Goal: Check status

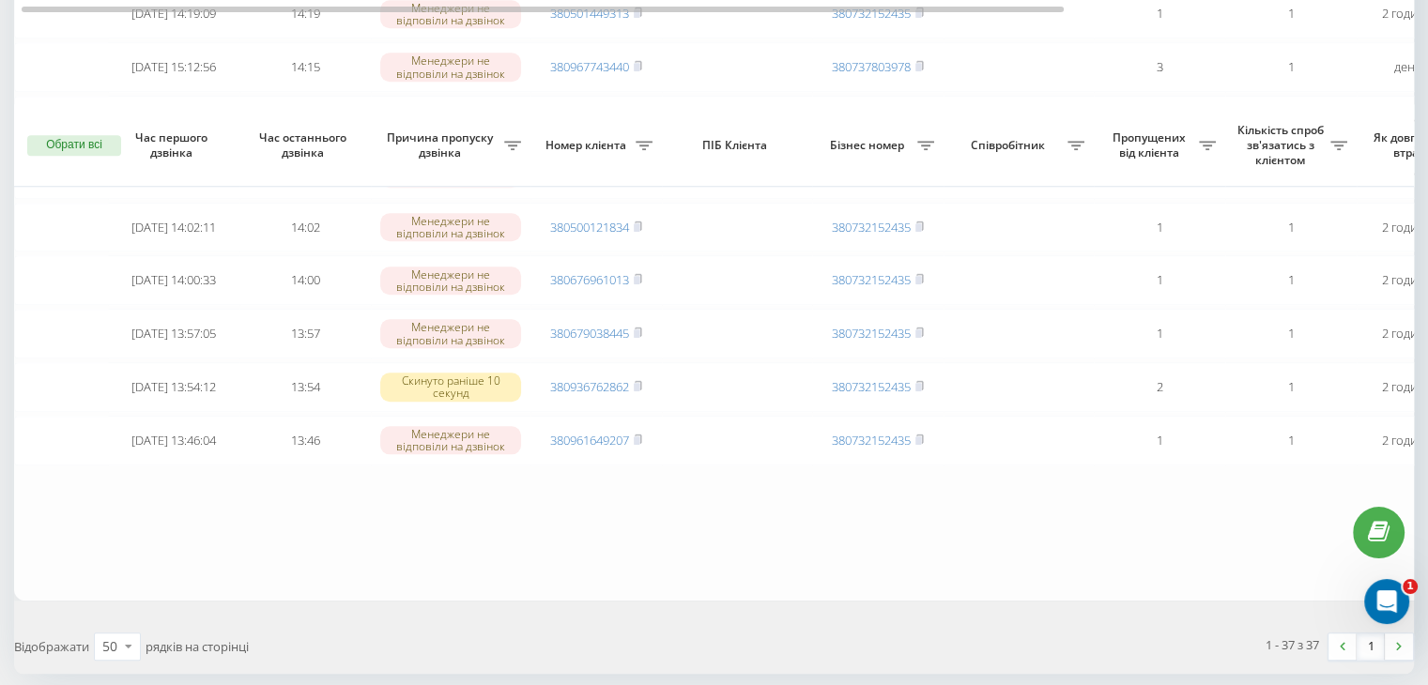
scroll to position [1945, 0]
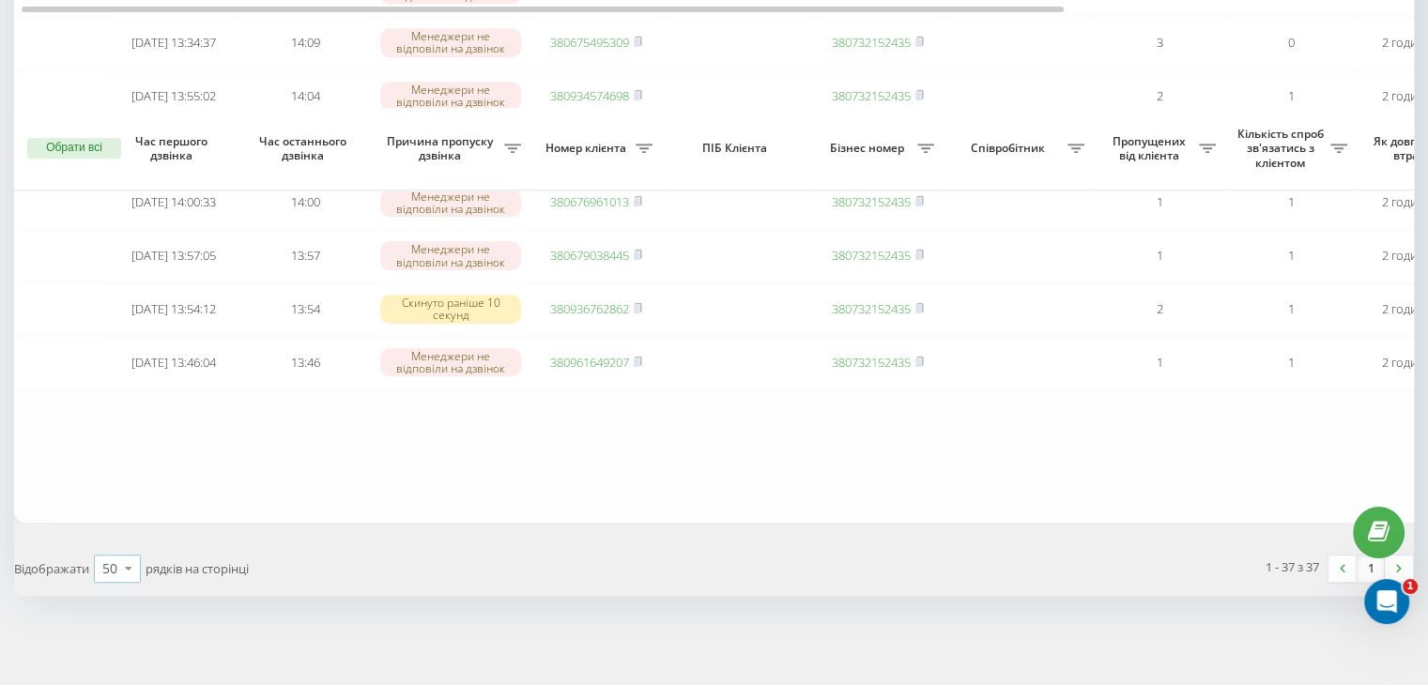
click at [120, 575] on icon at bounding box center [129, 568] width 28 height 37
drag, startPoint x: 109, startPoint y: 542, endPoint x: 122, endPoint y: 542, distance: 13.1
click at [109, 542] on span "100" at bounding box center [113, 542] width 23 height 18
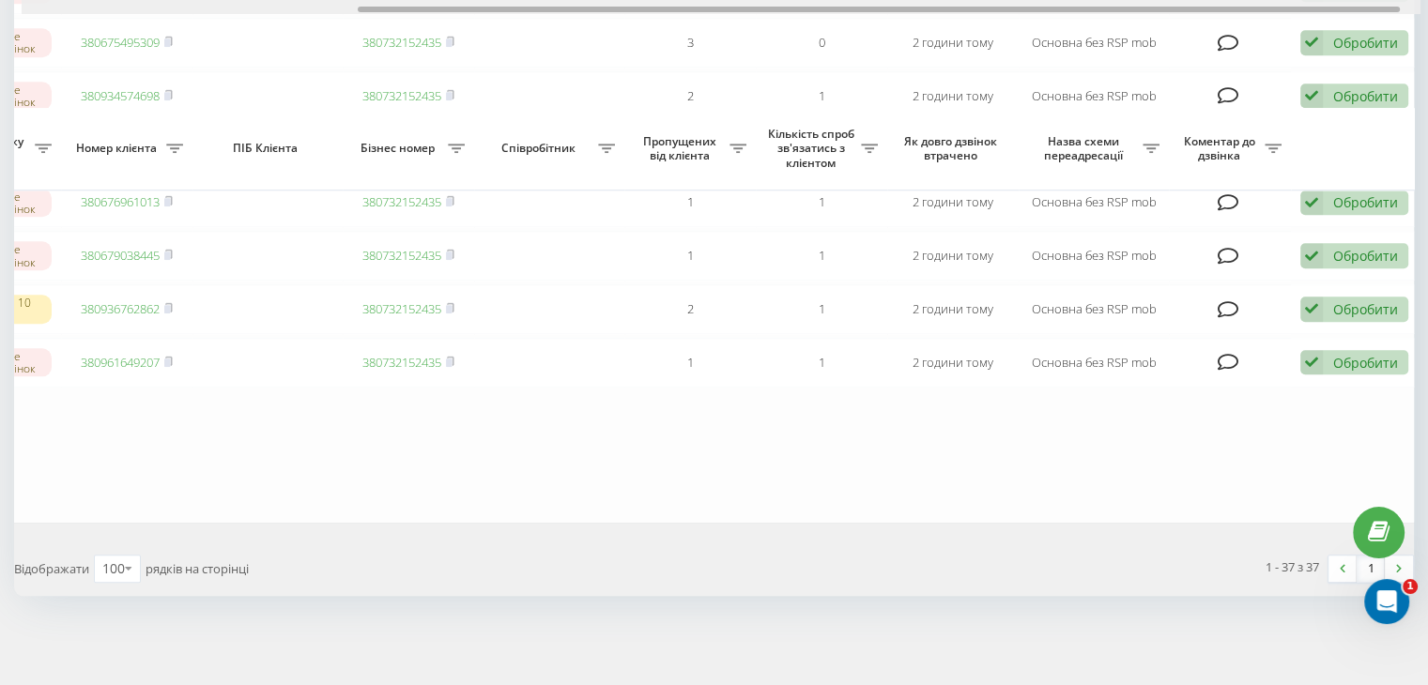
scroll to position [0, 477]
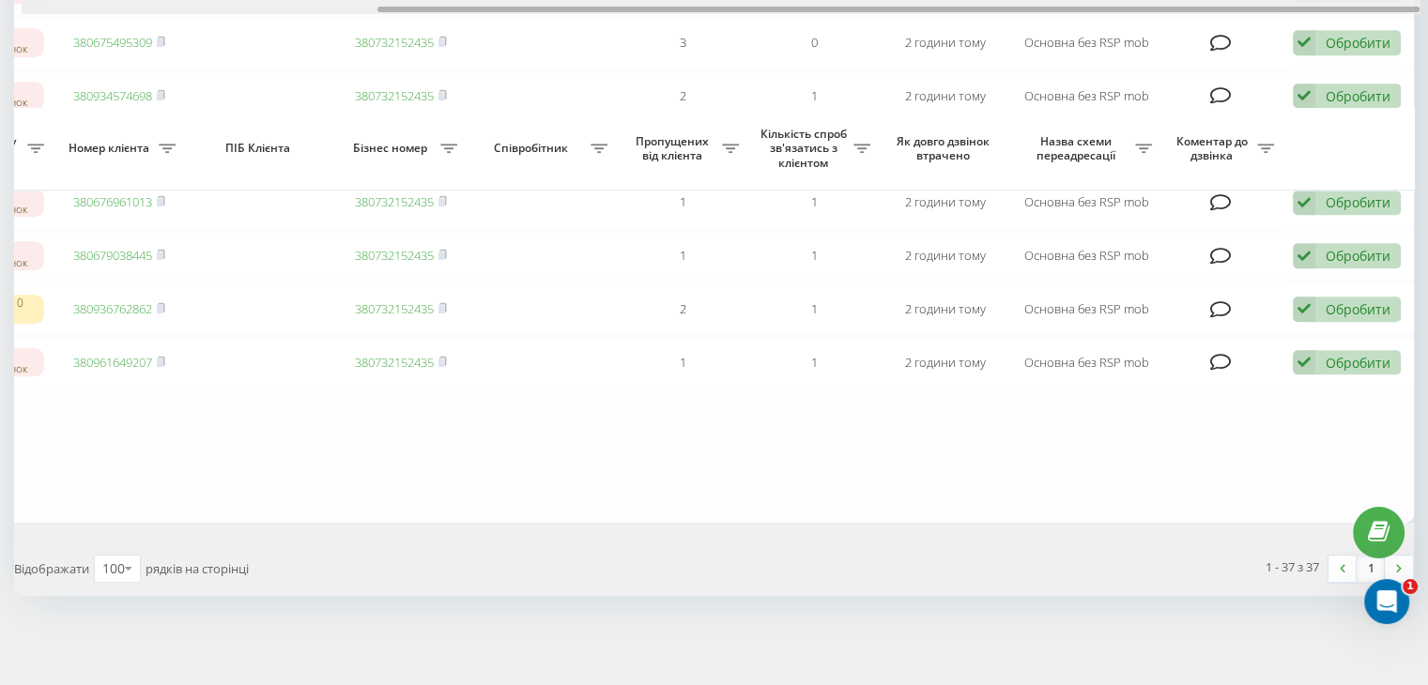
drag, startPoint x: 616, startPoint y: 8, endPoint x: 983, endPoint y: -14, distance: 367.8
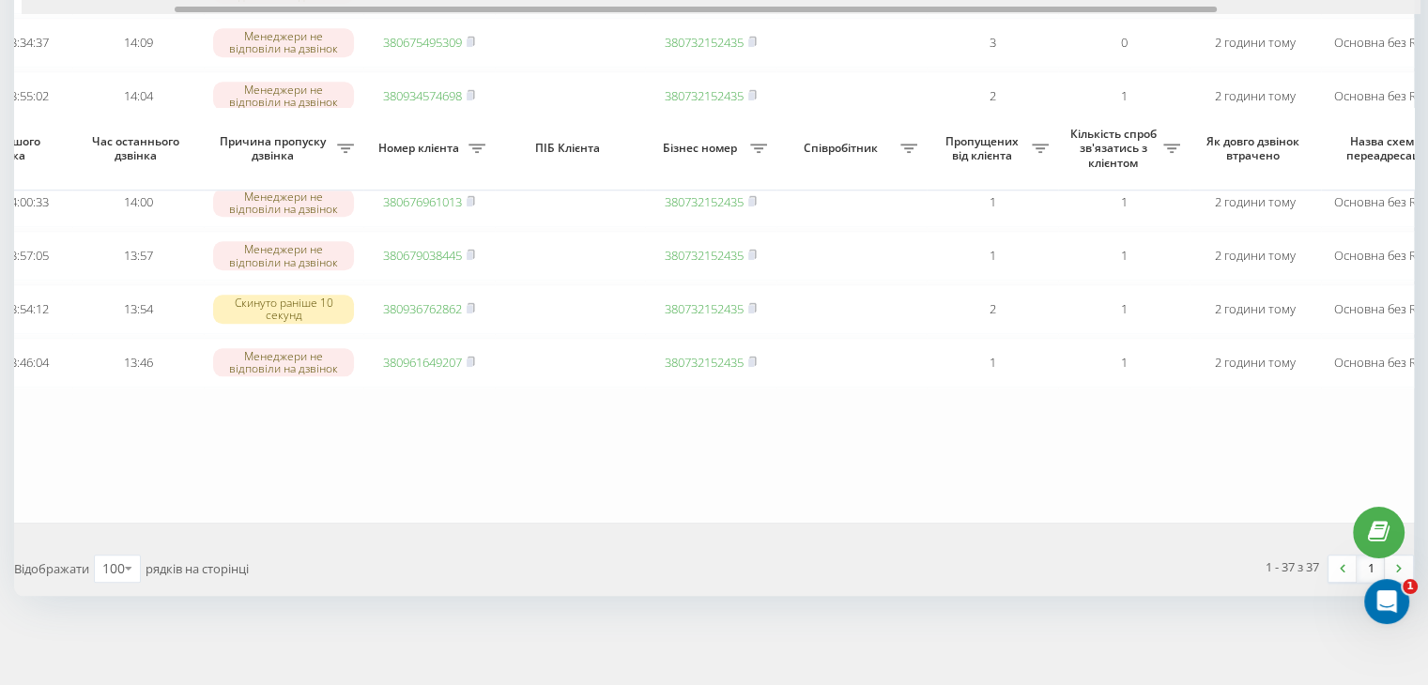
scroll to position [0, 0]
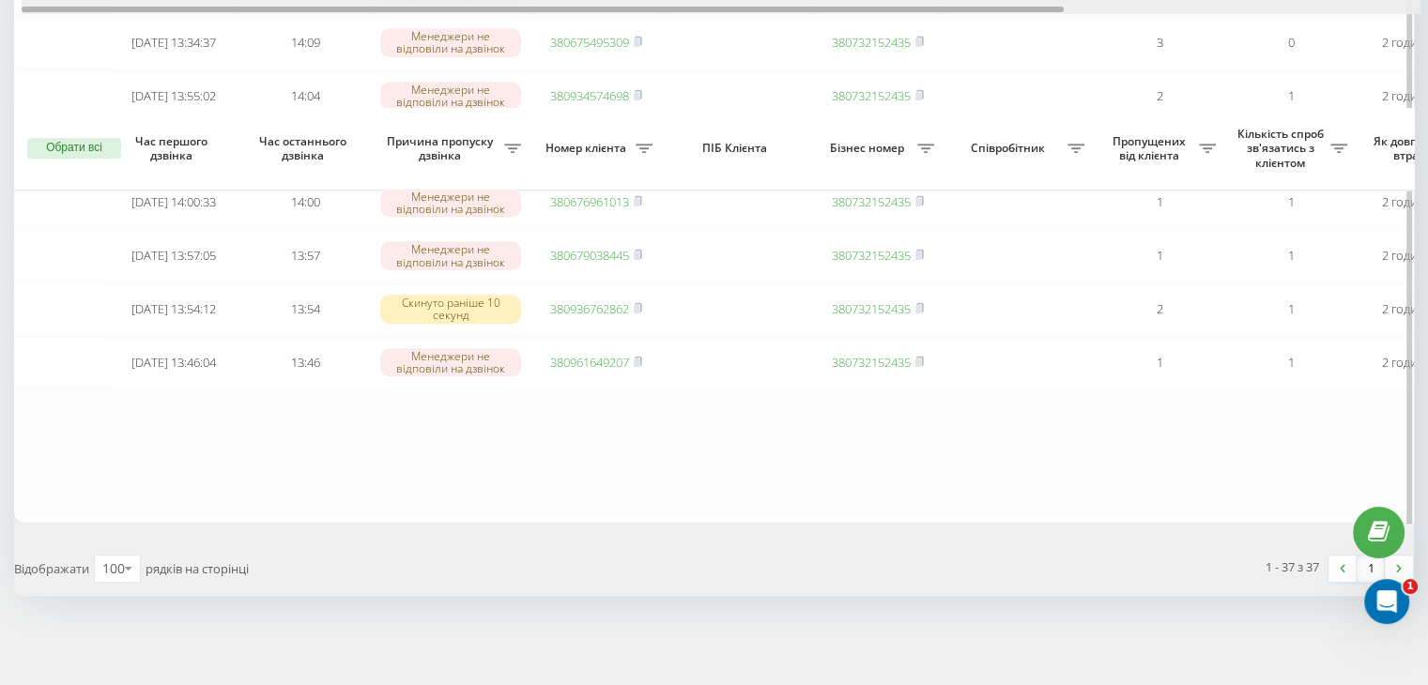
drag, startPoint x: 809, startPoint y: 9, endPoint x: 334, endPoint y: 23, distance: 475.2
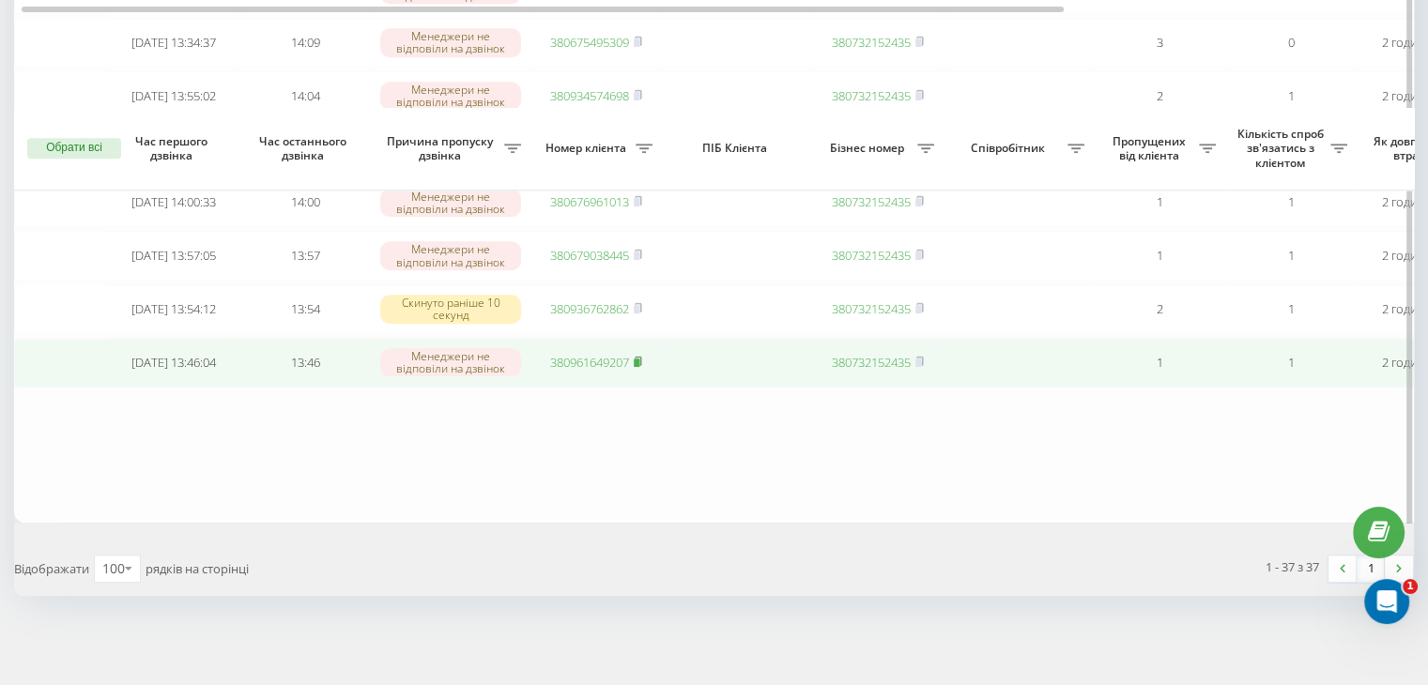
click at [639, 359] on rect at bounding box center [637, 363] width 6 height 8
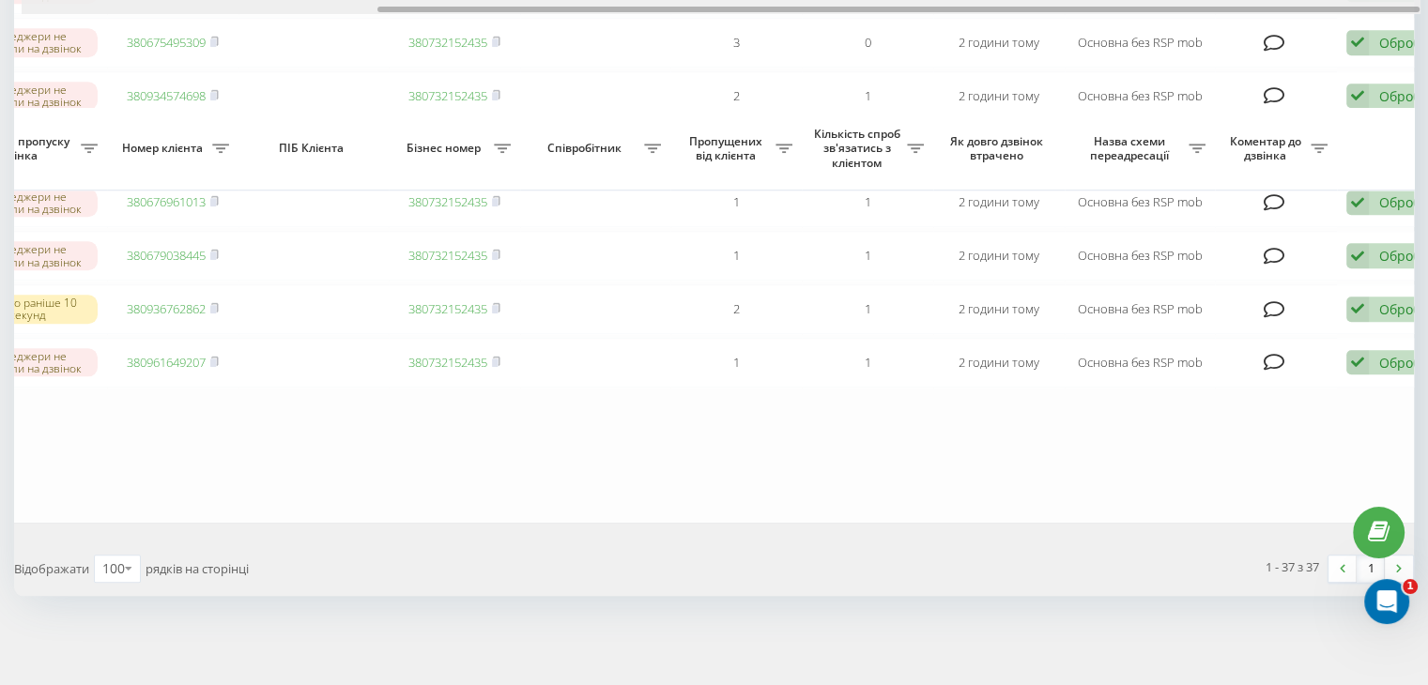
scroll to position [0, 477]
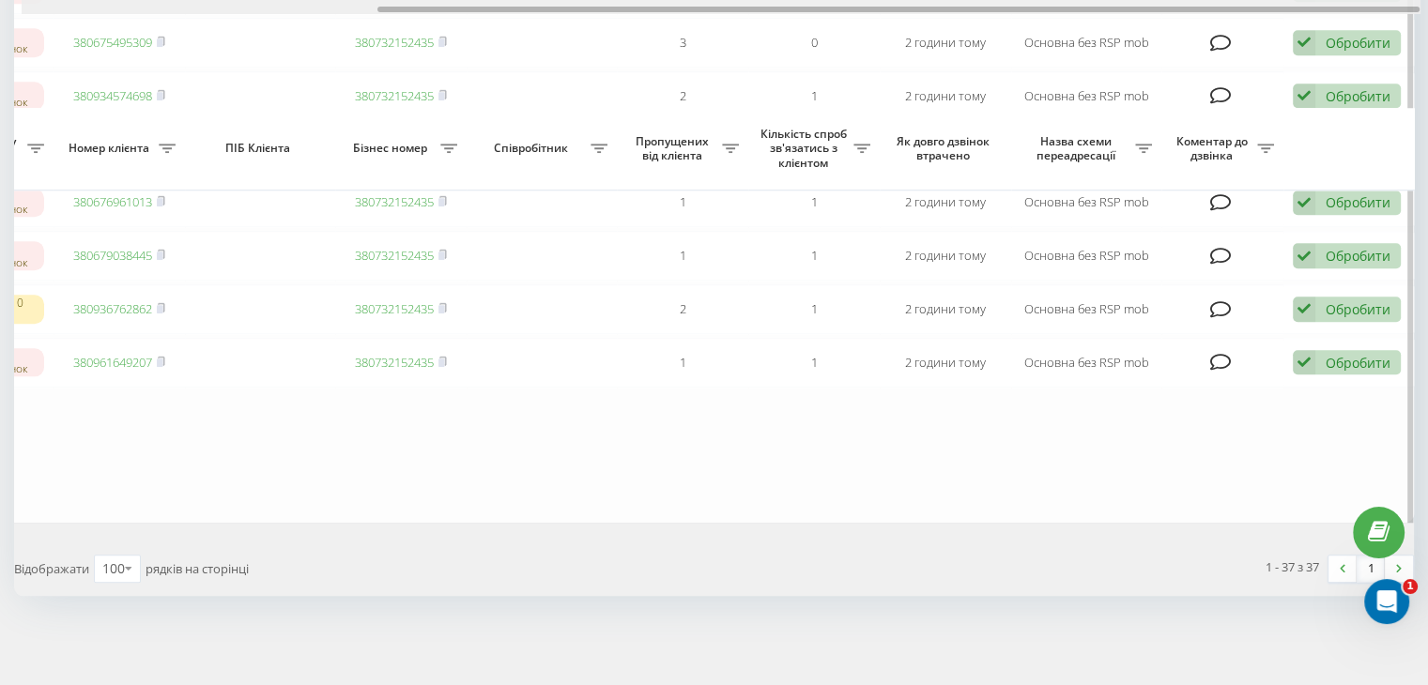
drag, startPoint x: 287, startPoint y: 8, endPoint x: 722, endPoint y: 14, distance: 434.7
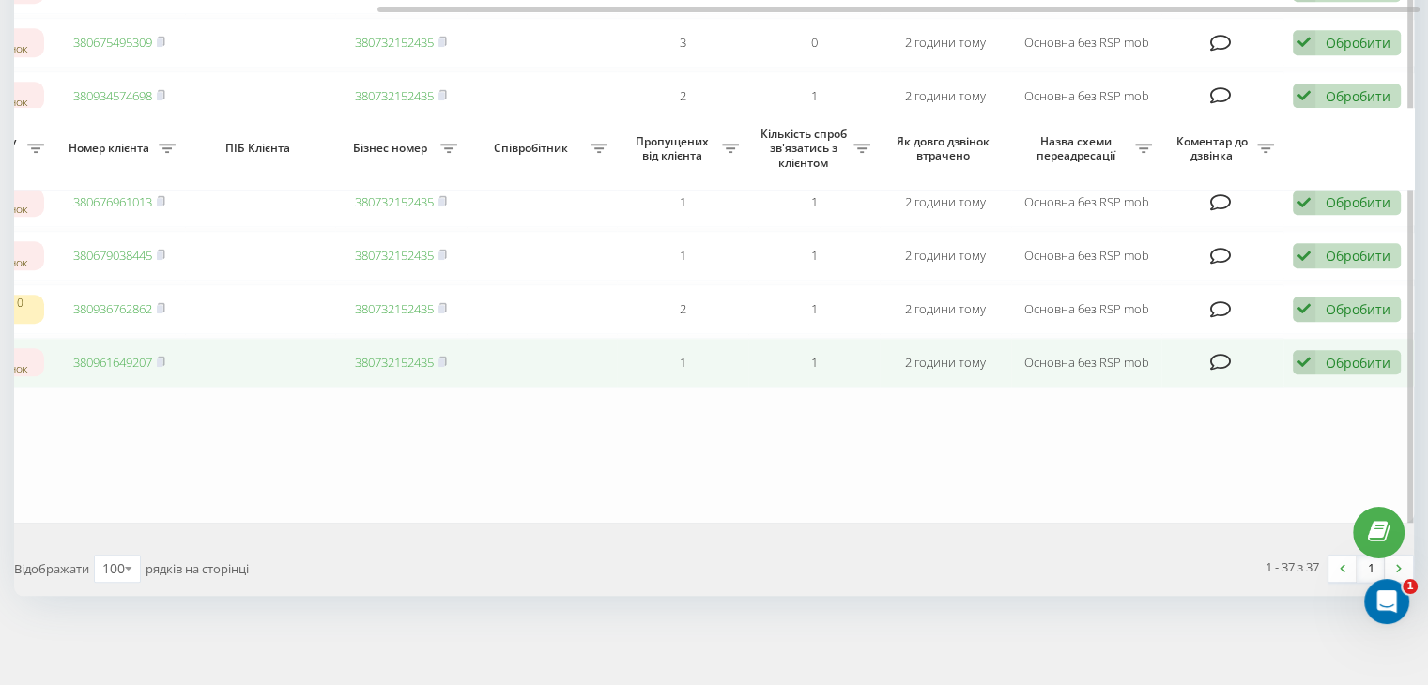
click at [1314, 366] on div "Обробити Не вдалося зв'язатися Зв'язався з клієнтом за допомогою іншого каналу …" at bounding box center [1347, 362] width 108 height 25
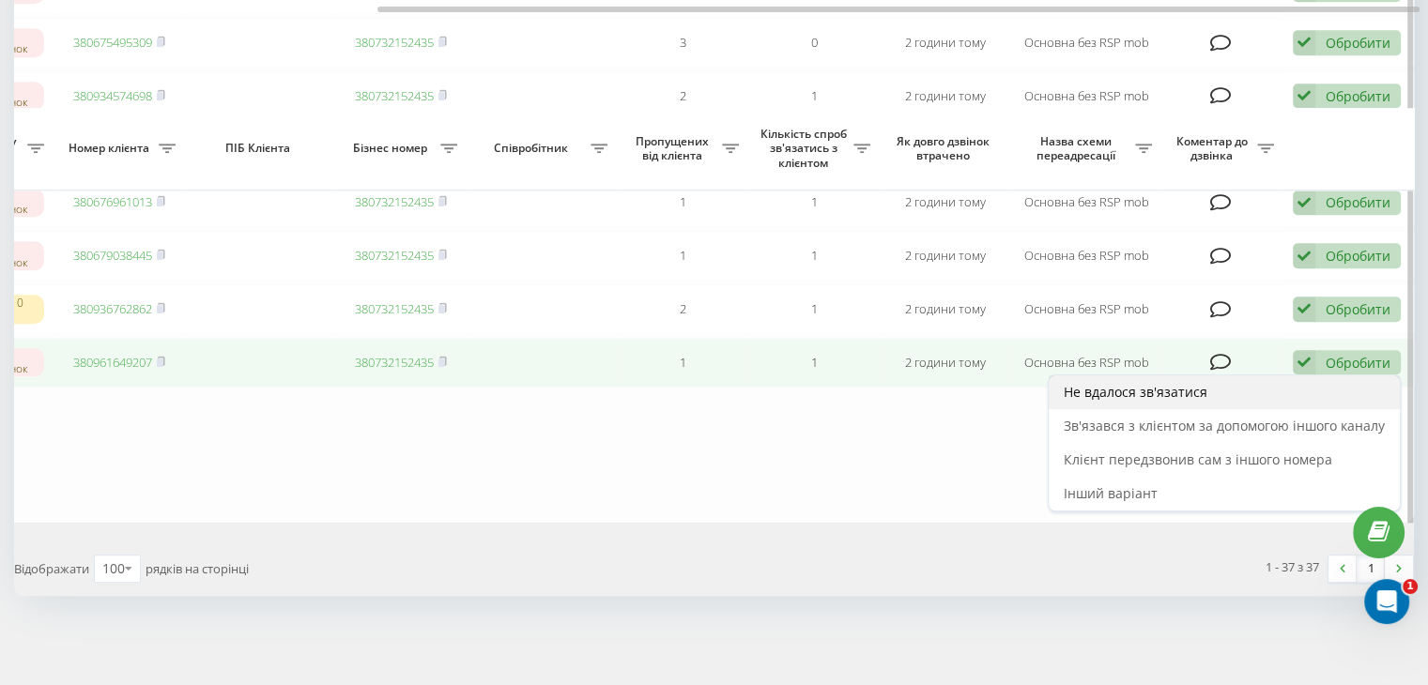
click at [1217, 383] on div "Не вдалося зв'язатися" at bounding box center [1224, 393] width 351 height 34
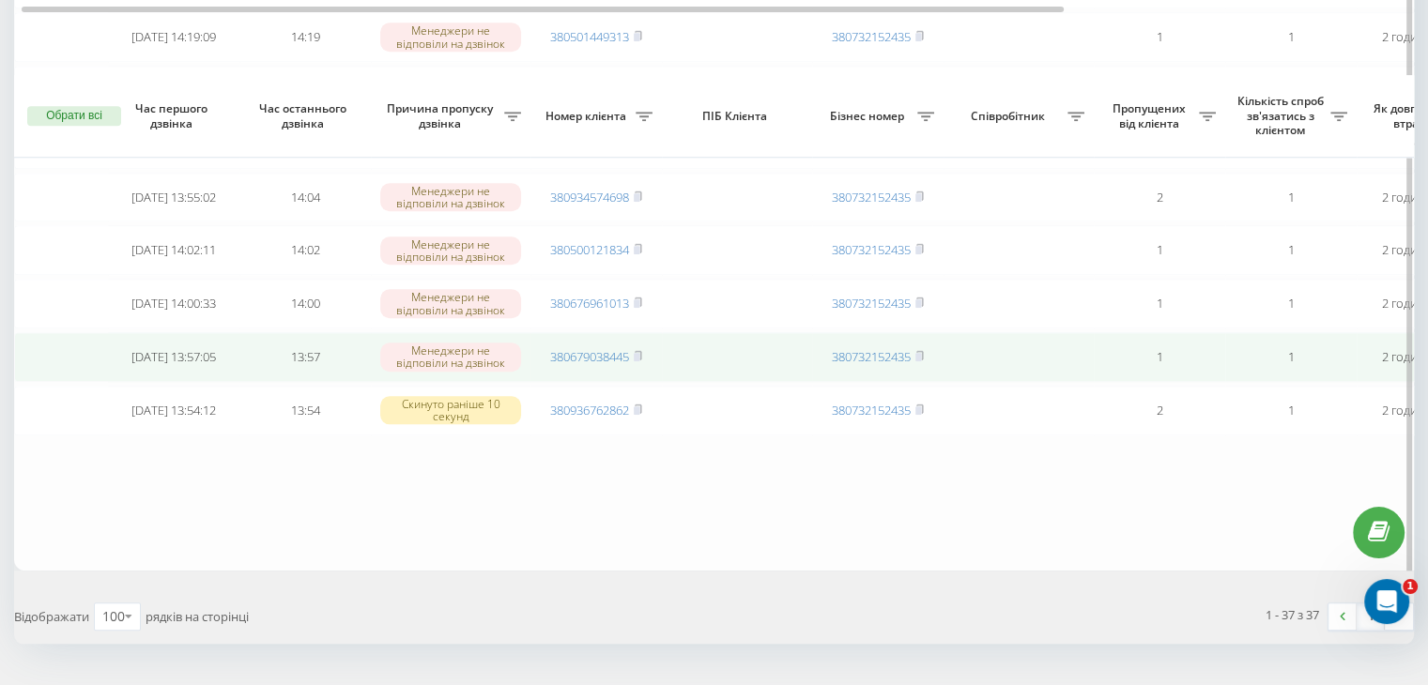
scroll to position [1945, 0]
